Goal: Task Accomplishment & Management: Manage account settings

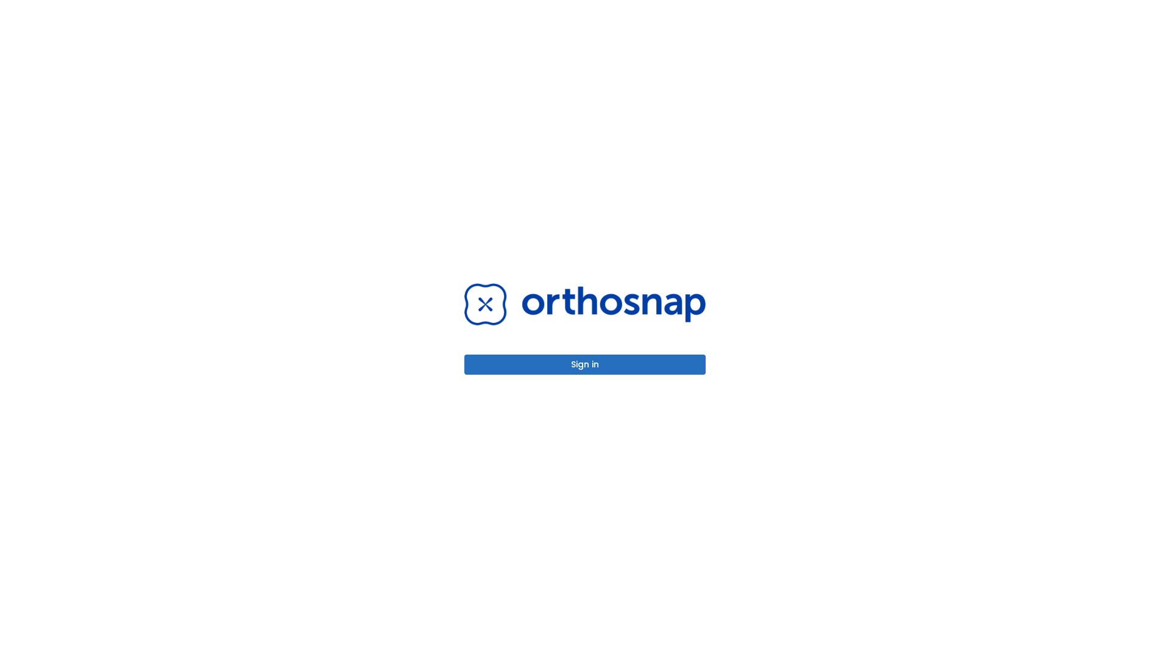
click at [585, 365] on button "Sign in" at bounding box center [584, 365] width 241 height 20
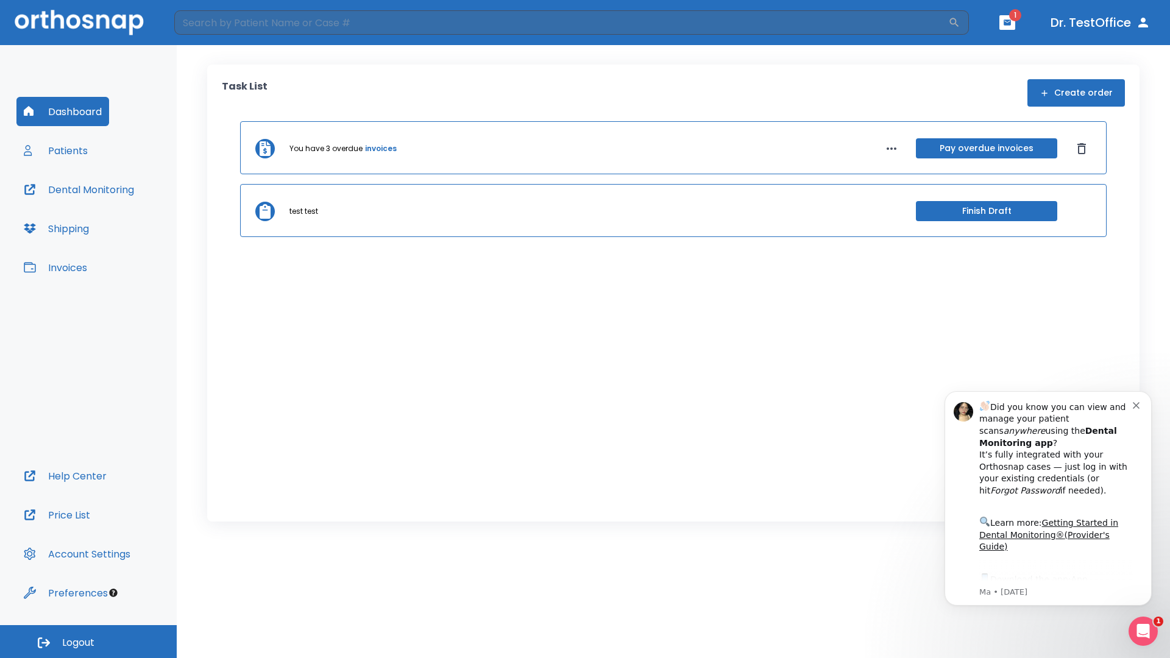
click at [88, 642] on span "Logout" at bounding box center [78, 642] width 32 height 13
